Goal: Task Accomplishment & Management: Manage account settings

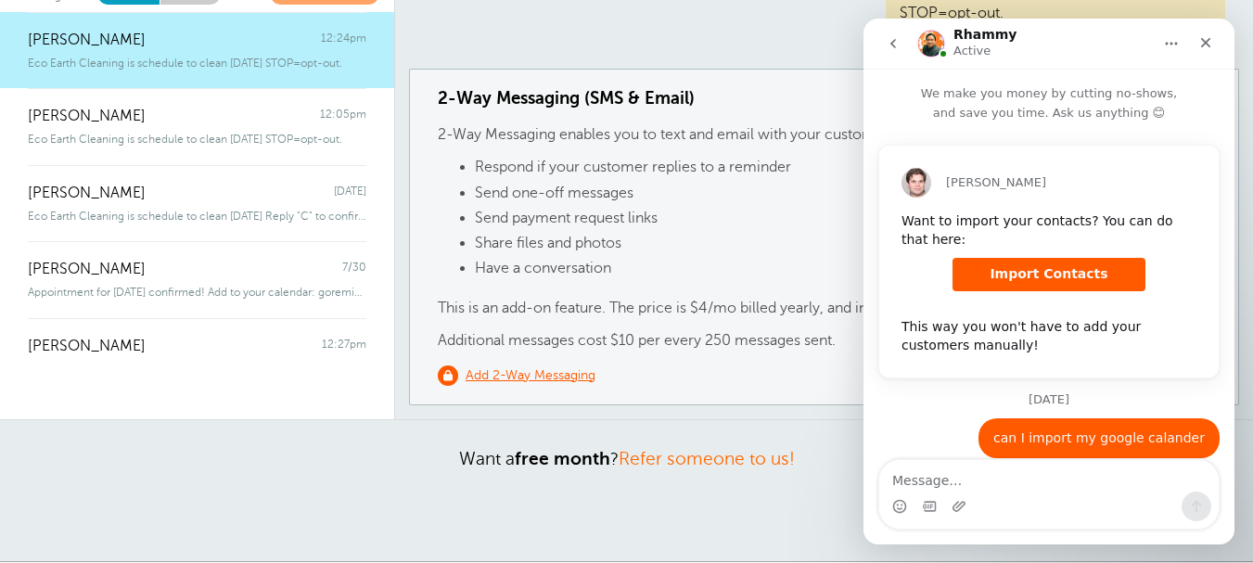
scroll to position [780, 0]
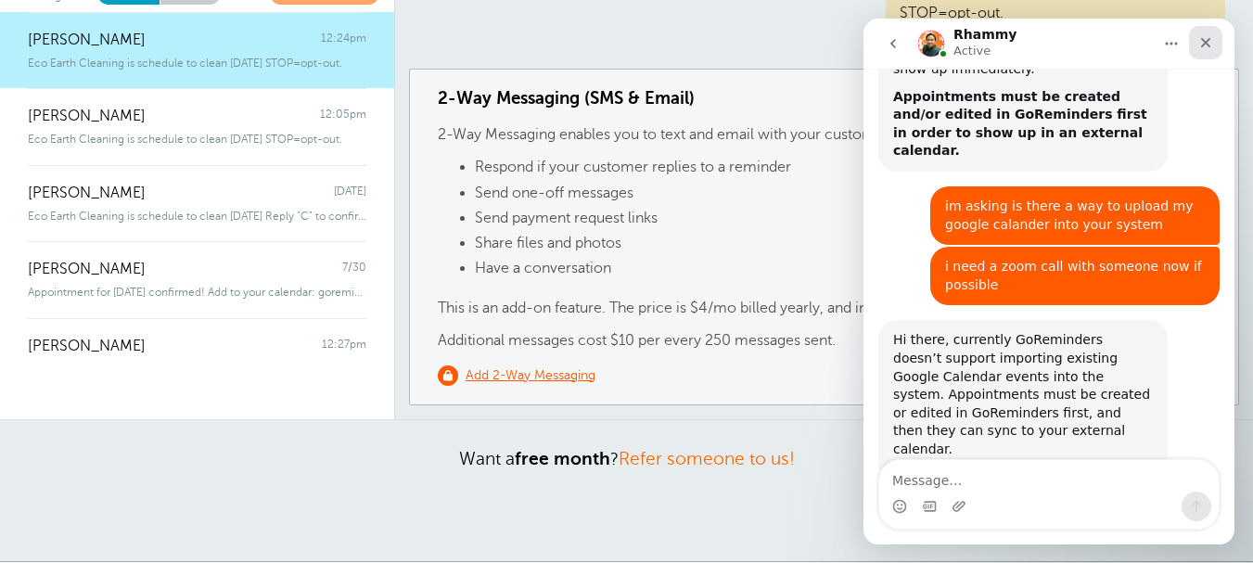
click at [1201, 40] on icon "Close" at bounding box center [1205, 42] width 15 height 15
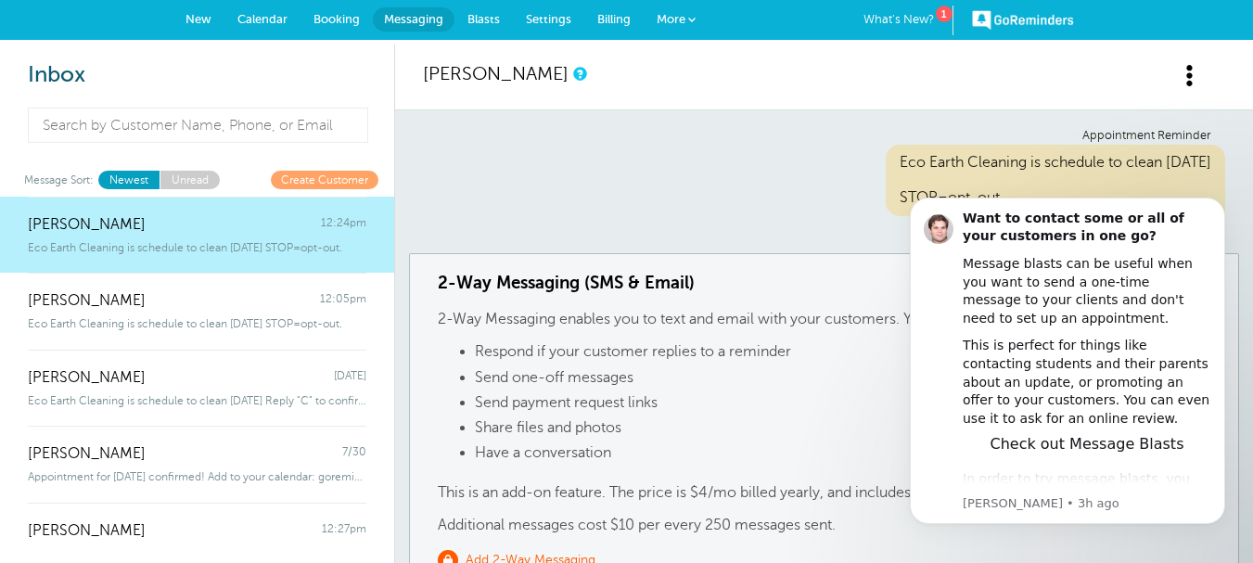
scroll to position [0, 0]
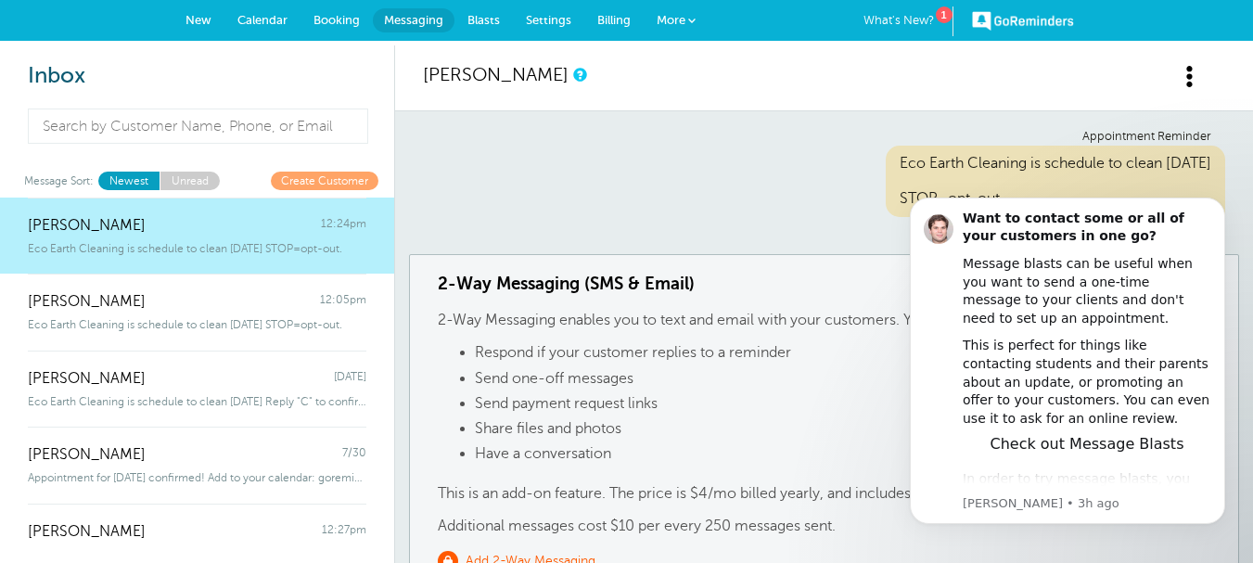
click at [191, 237] on div "Eco Earth Cleaning is schedule to clean [DATE] STOP=opt-out." at bounding box center [197, 245] width 339 height 20
click at [1222, 201] on icon "Dismiss notification" at bounding box center [1220, 203] width 10 height 10
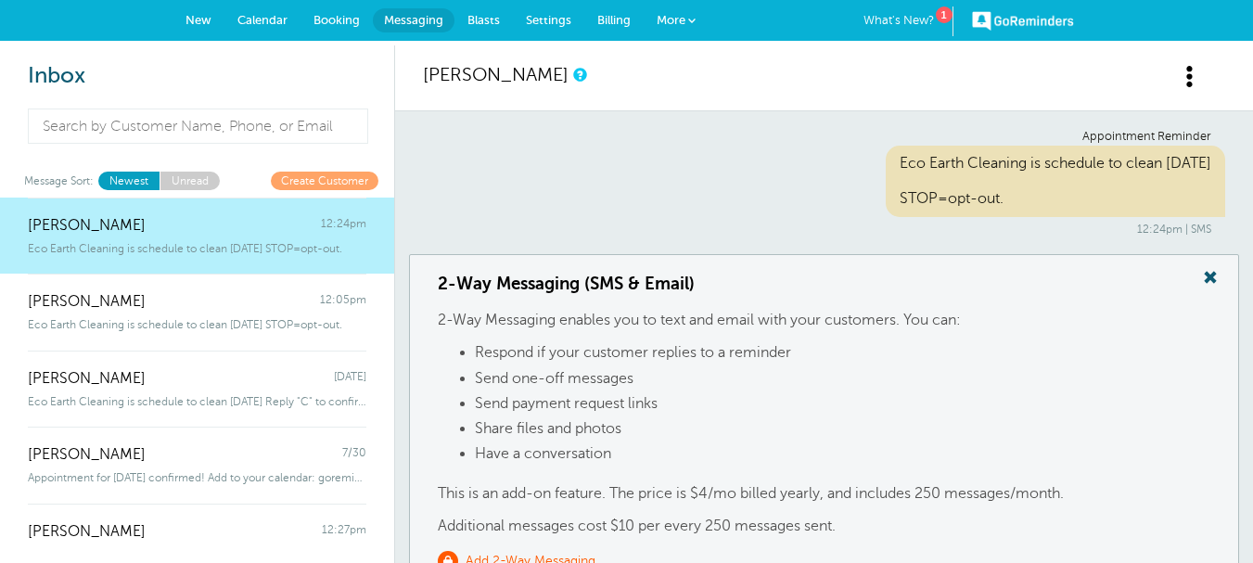
click at [119, 232] on span "[PERSON_NAME]" at bounding box center [87, 226] width 118 height 18
click at [1215, 274] on span at bounding box center [1210, 277] width 37 height 24
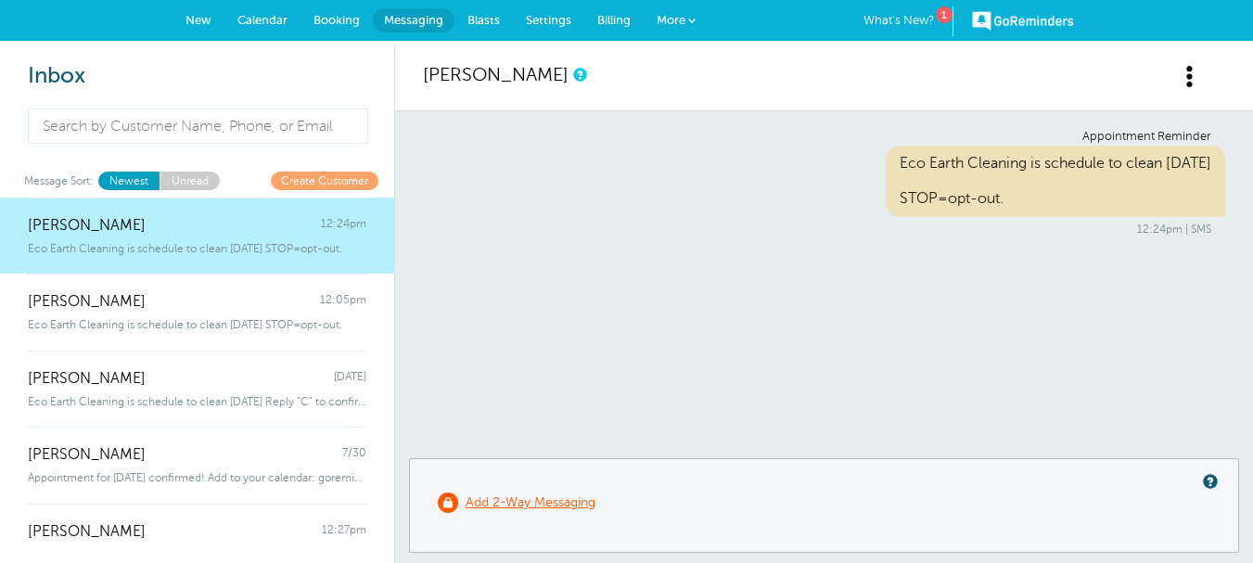
click at [126, 235] on div "Eco Earth Cleaning is schedule to clean [DATE] STOP=opt-out." at bounding box center [197, 245] width 339 height 20
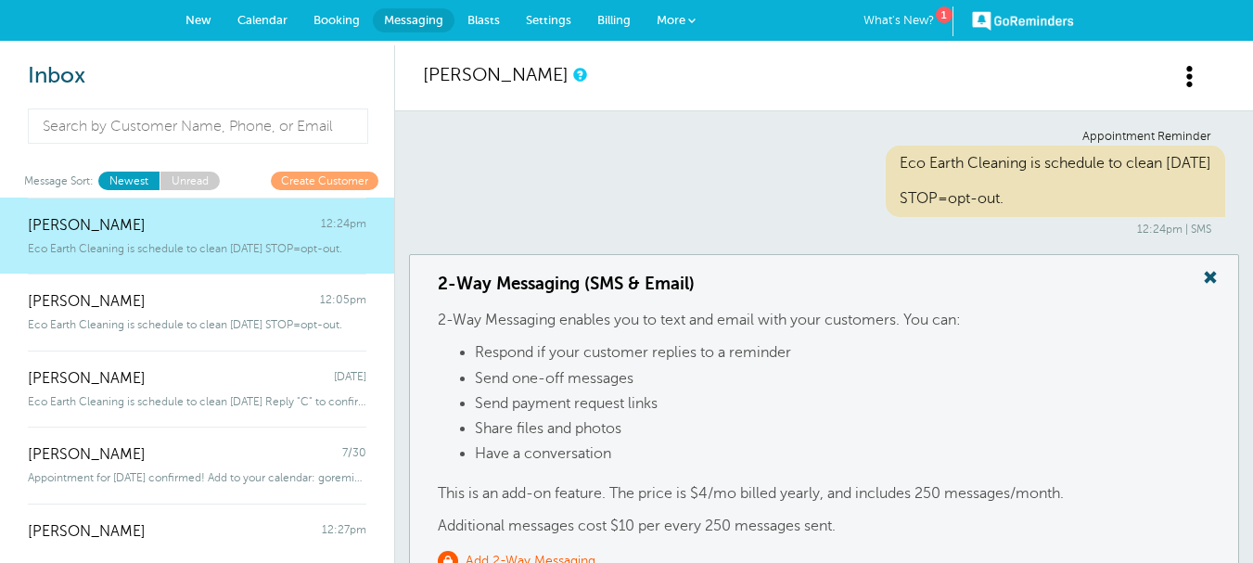
click at [1205, 273] on span at bounding box center [1210, 277] width 37 height 24
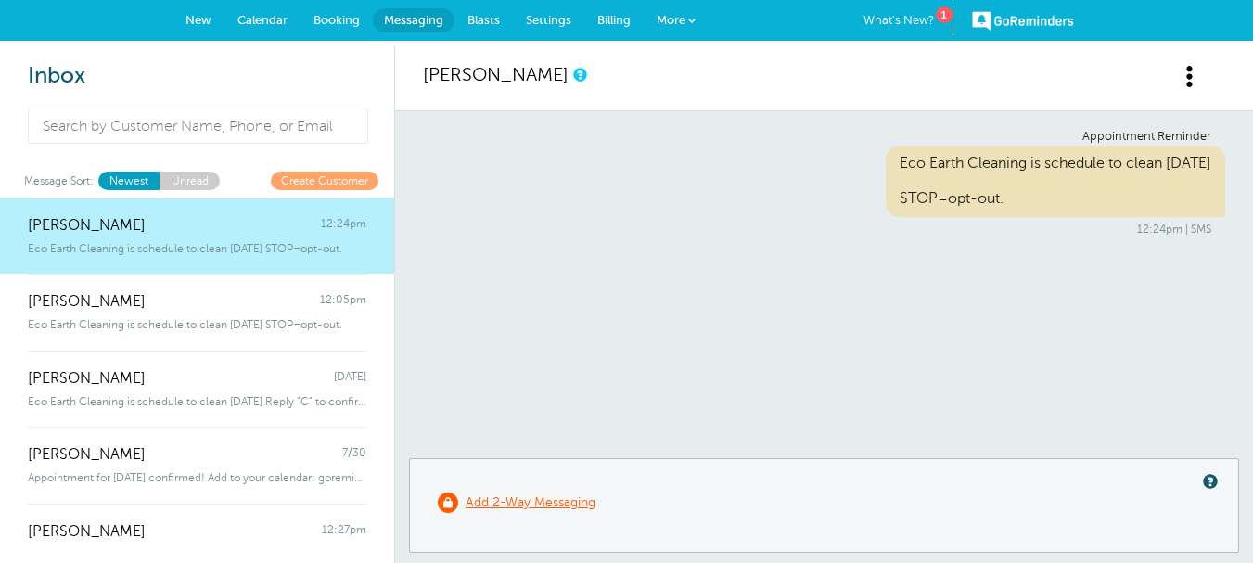
click at [148, 238] on div "Eco Earth Cleaning is schedule to clean [DATE] STOP=opt-out." at bounding box center [197, 245] width 339 height 20
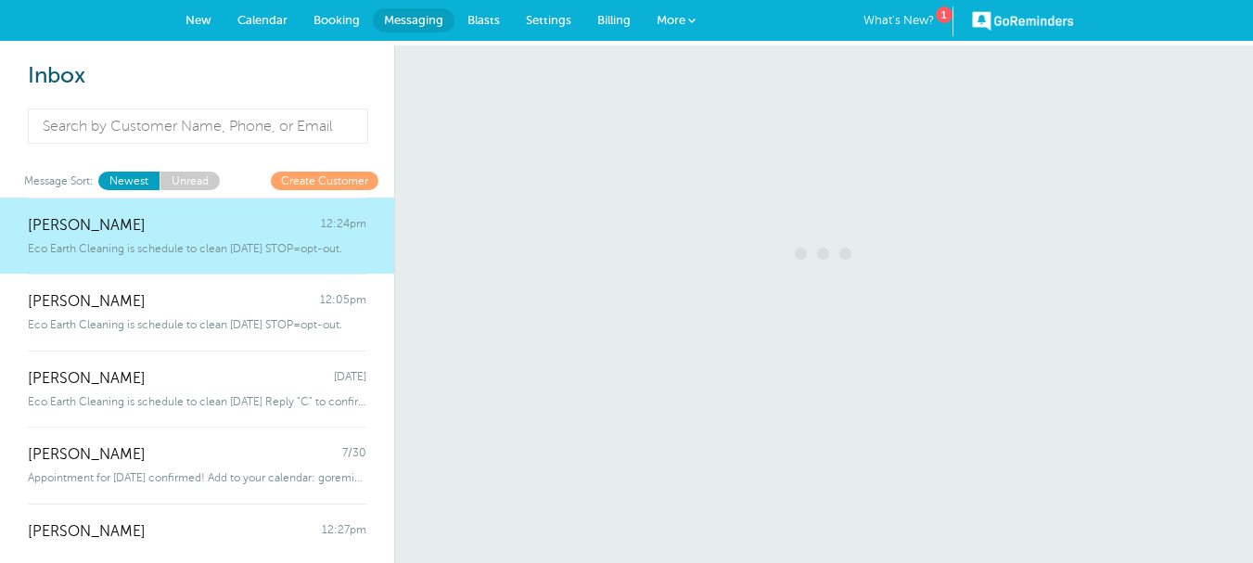
click at [148, 238] on div "Eco Earth Cleaning is schedule to clean [DATE] STOP=opt-out." at bounding box center [197, 245] width 339 height 20
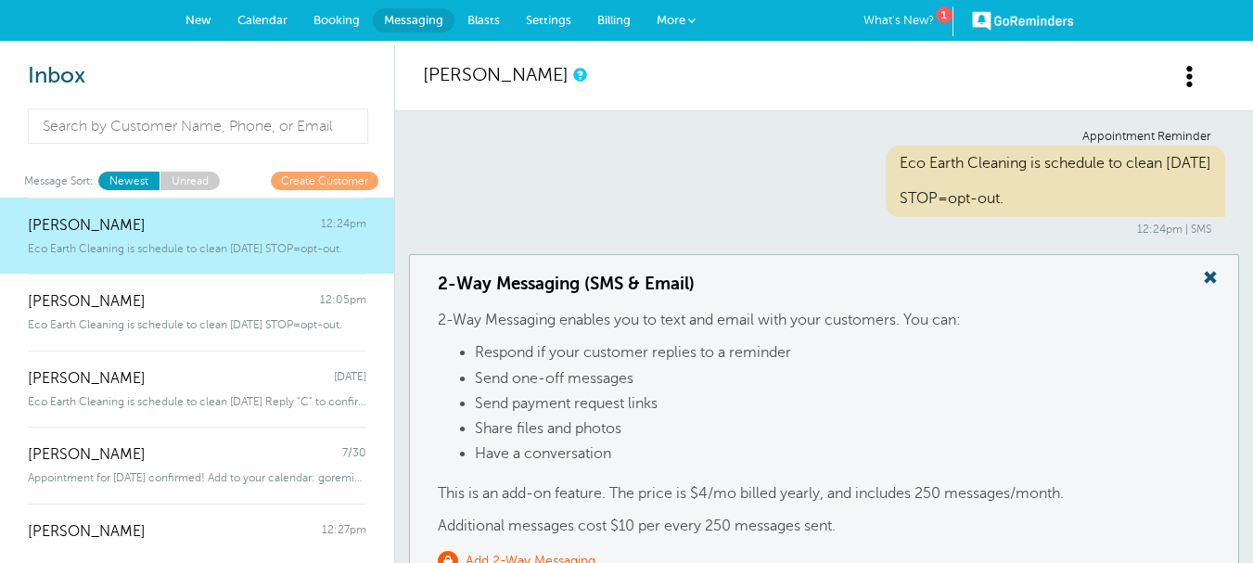
click at [1210, 279] on span at bounding box center [1210, 277] width 37 height 24
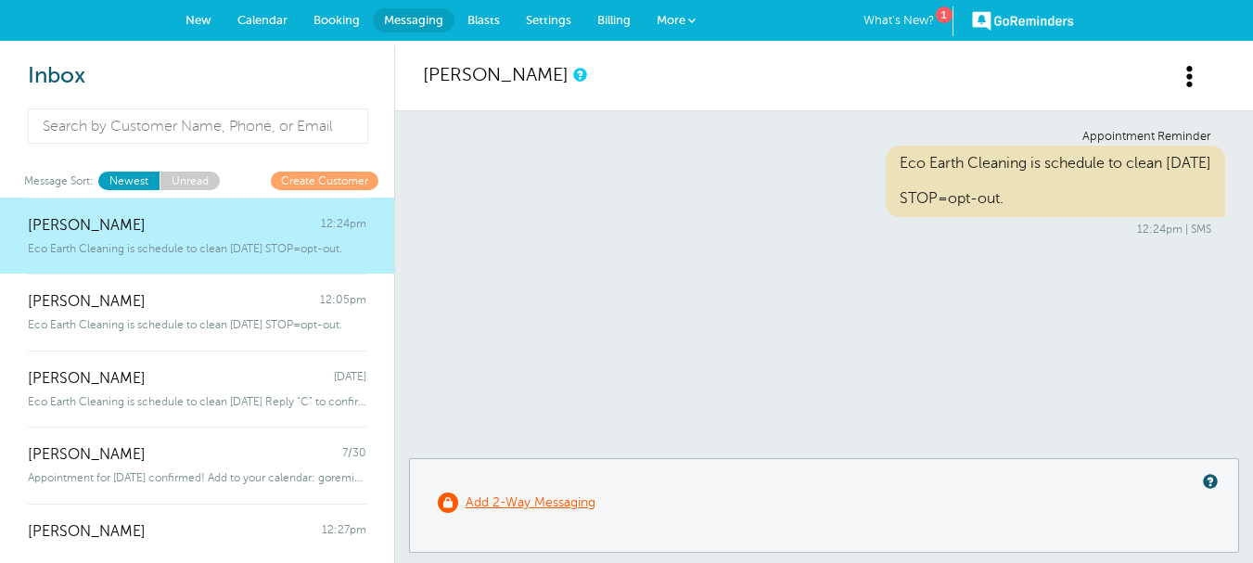
click at [134, 229] on div "[PERSON_NAME] 12:24pm" at bounding box center [197, 216] width 339 height 37
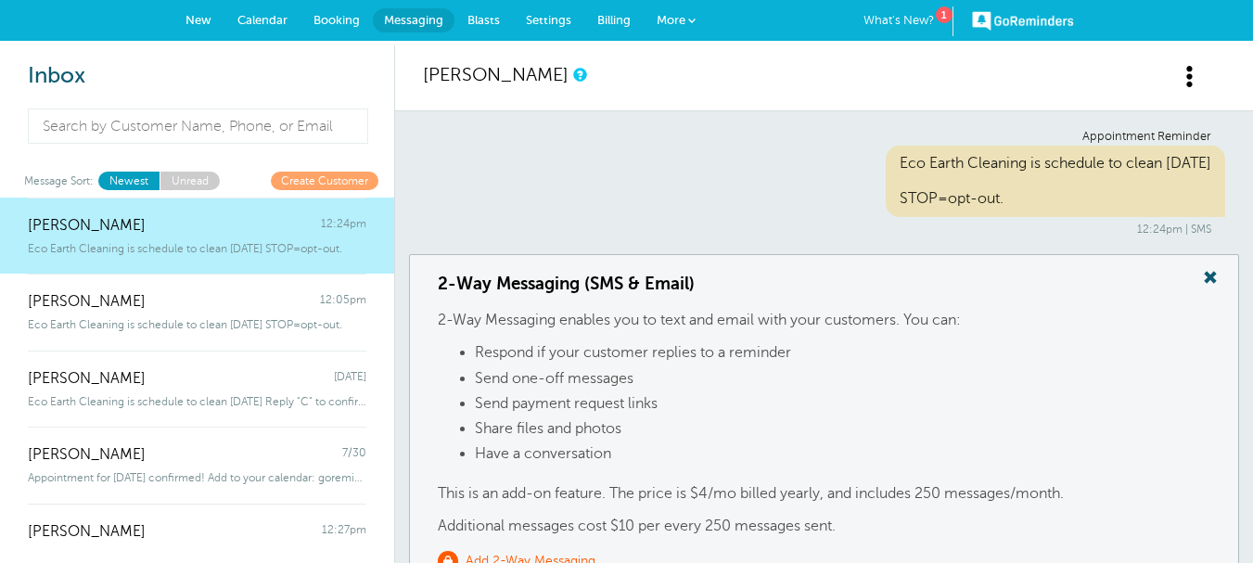
click at [1214, 278] on span at bounding box center [1210, 277] width 37 height 24
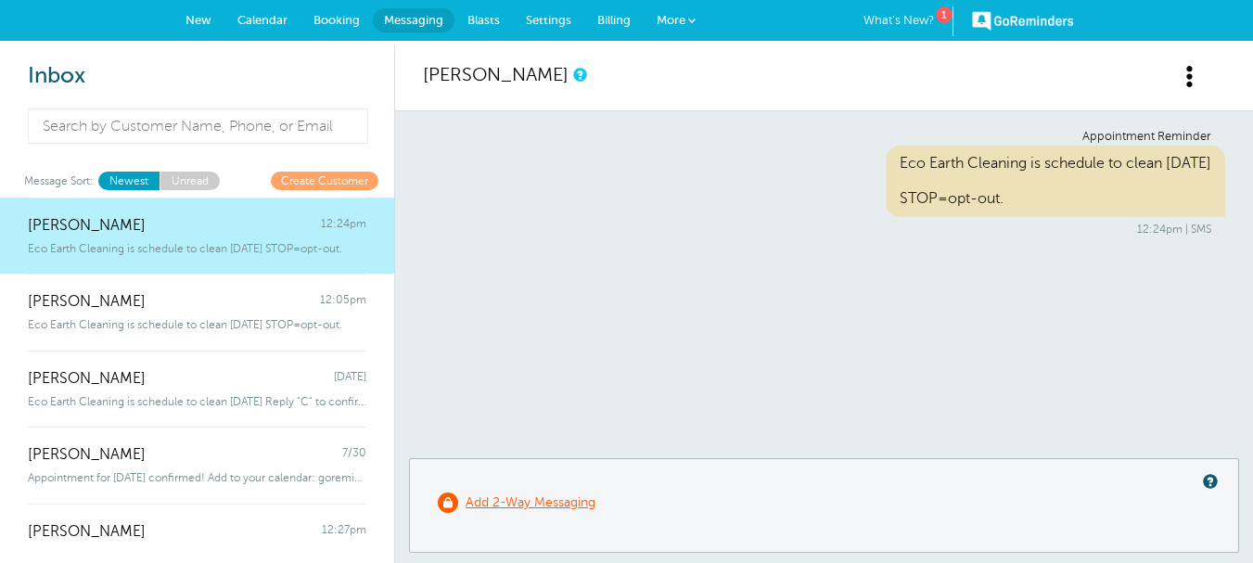
click at [145, 232] on div "[PERSON_NAME] 12:24pm" at bounding box center [197, 216] width 339 height 37
